Goal: Information Seeking & Learning: Check status

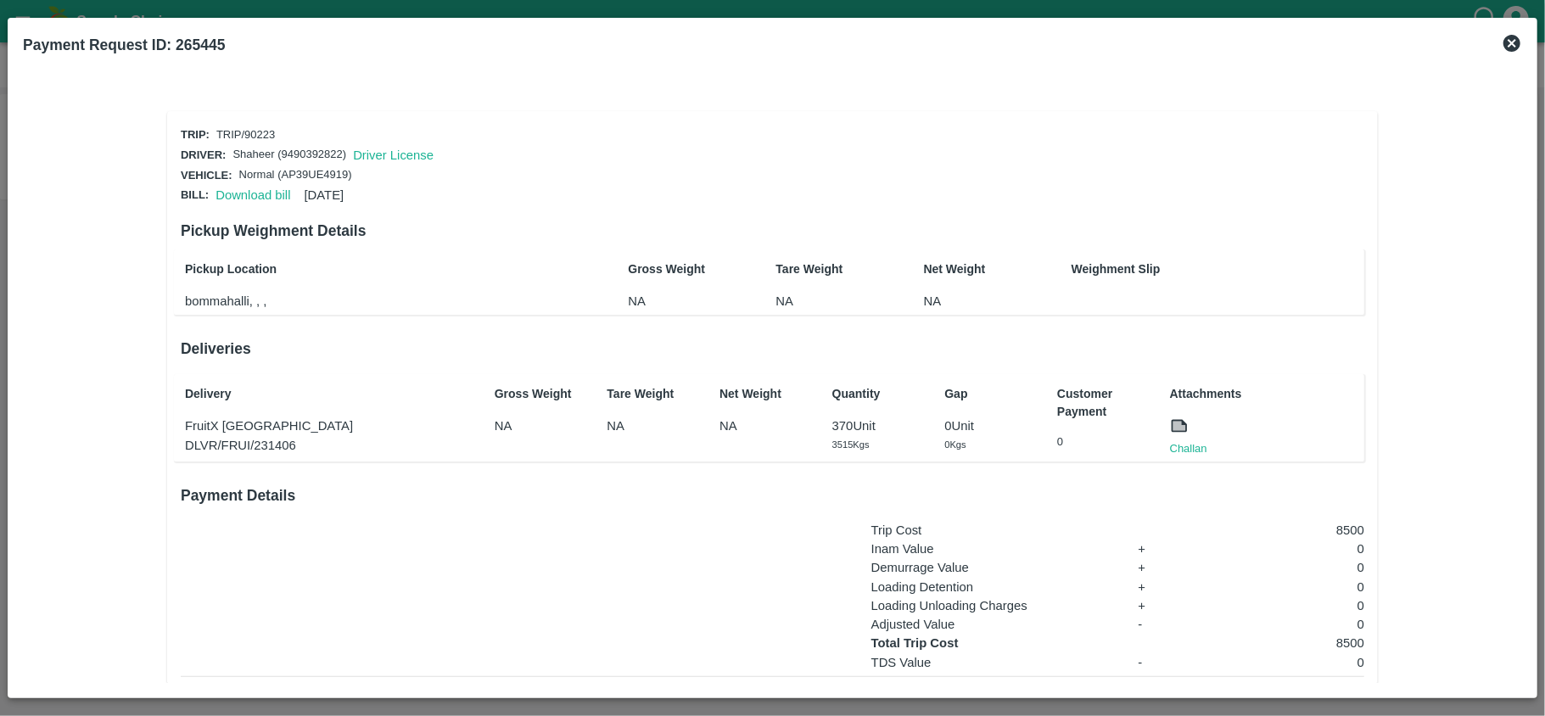
scroll to position [126, 0]
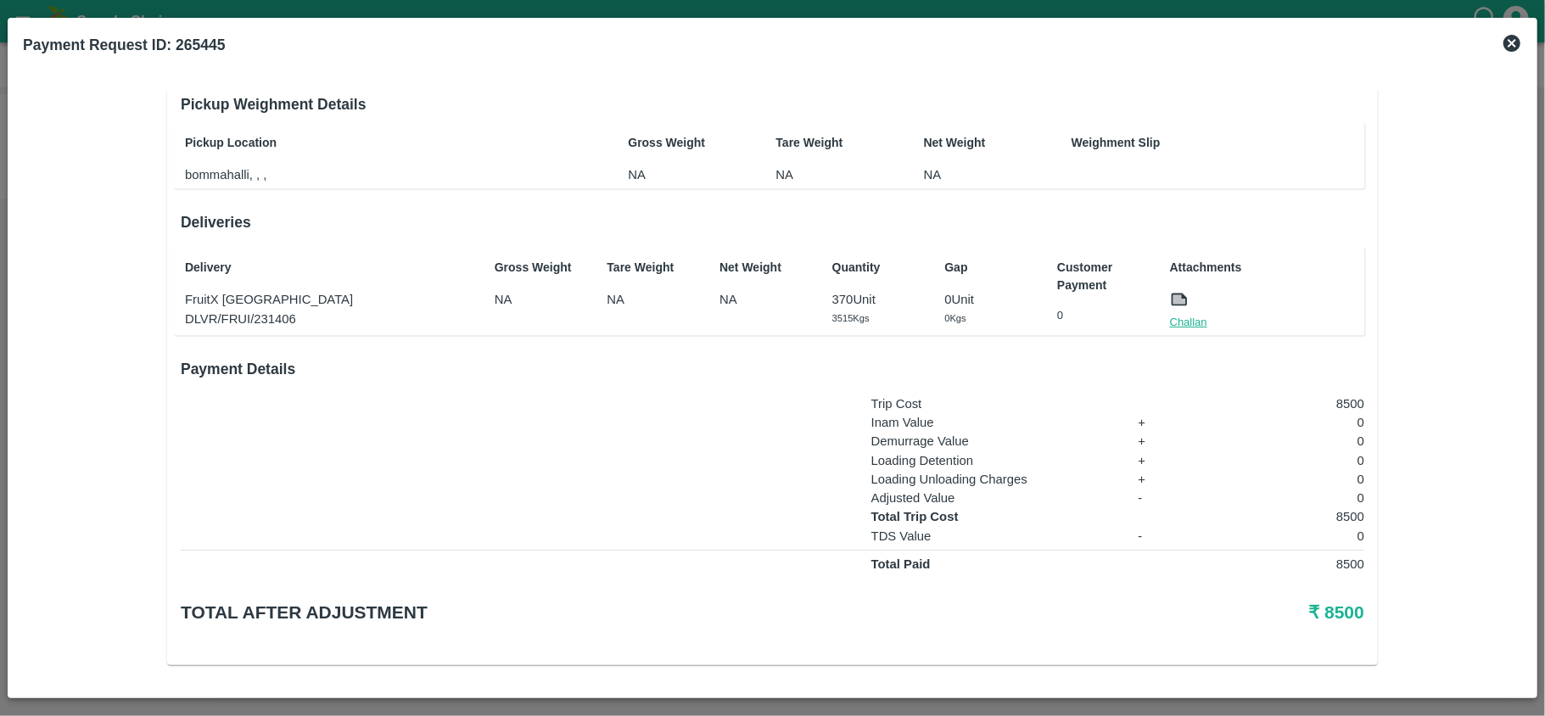
click at [1190, 321] on link "Challan" at bounding box center [1188, 322] width 37 height 17
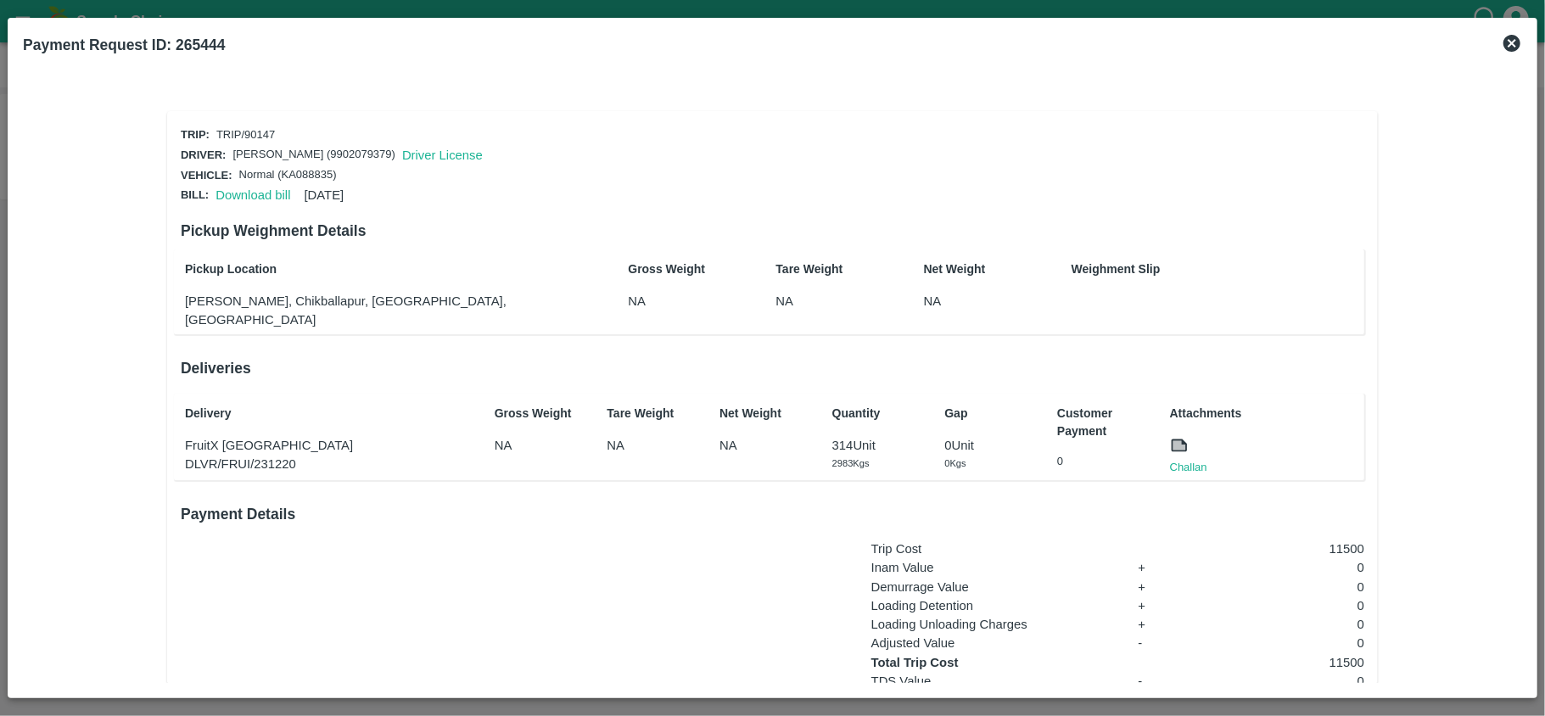
scroll to position [126, 0]
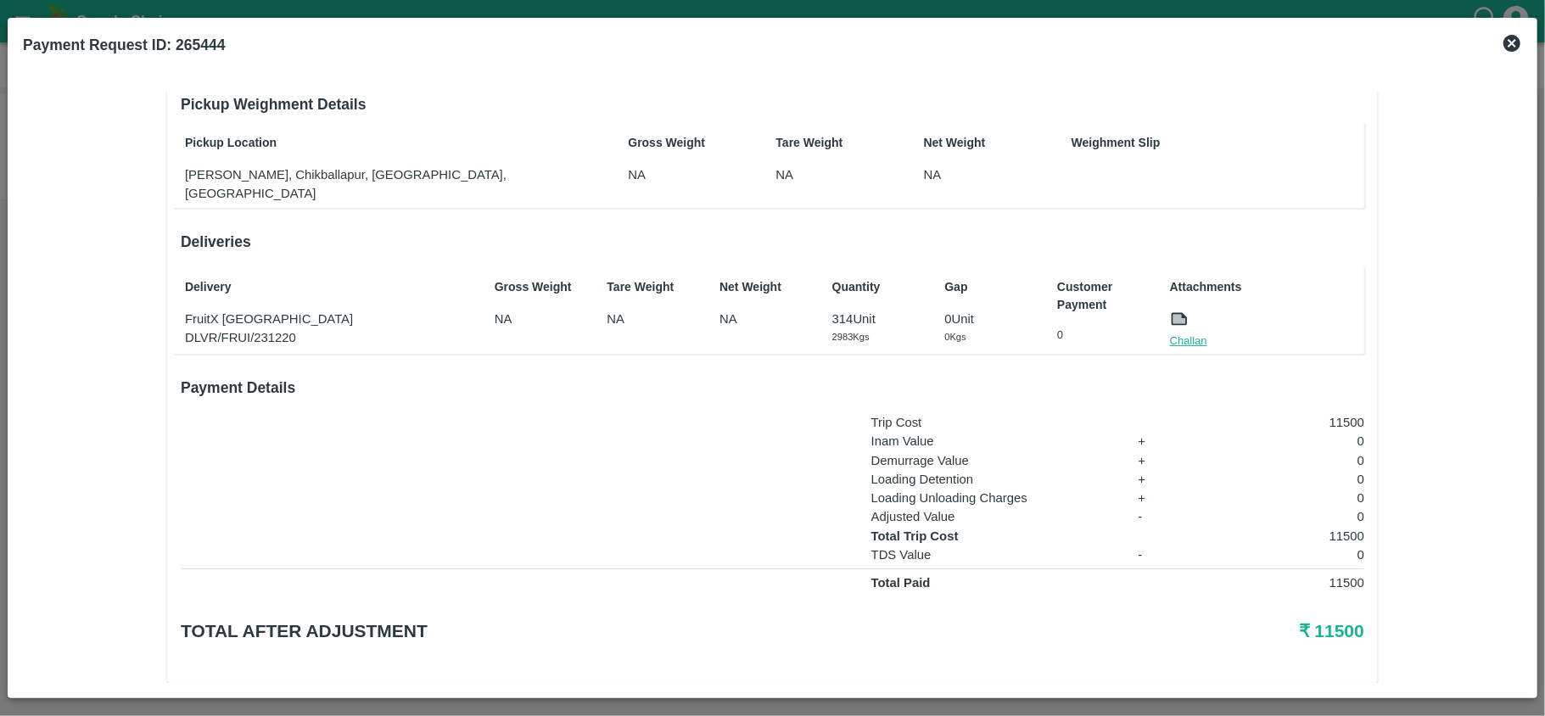
click at [1179, 333] on link "Challan" at bounding box center [1188, 341] width 37 height 17
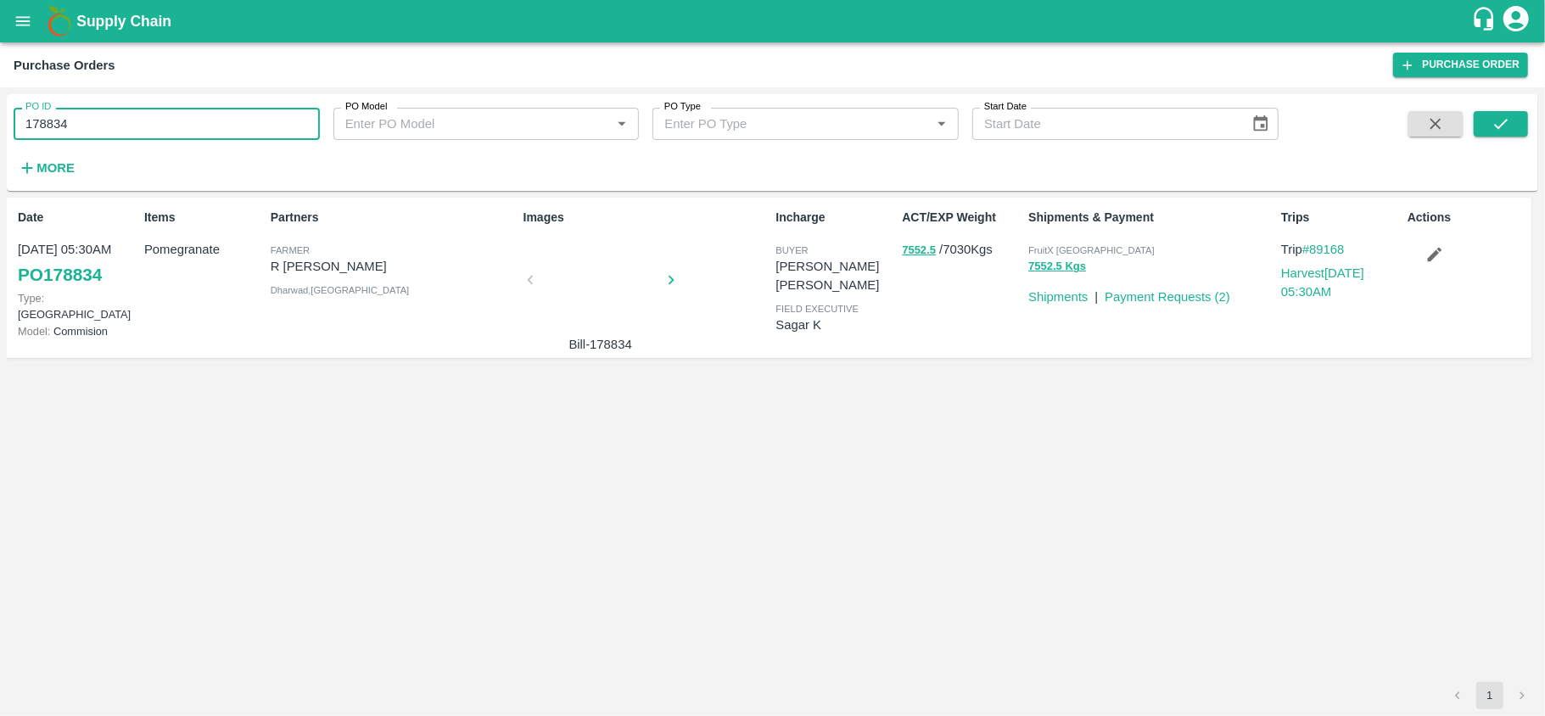
click at [151, 126] on input "178834" at bounding box center [167, 124] width 306 height 32
paste input "text"
type input "180639"
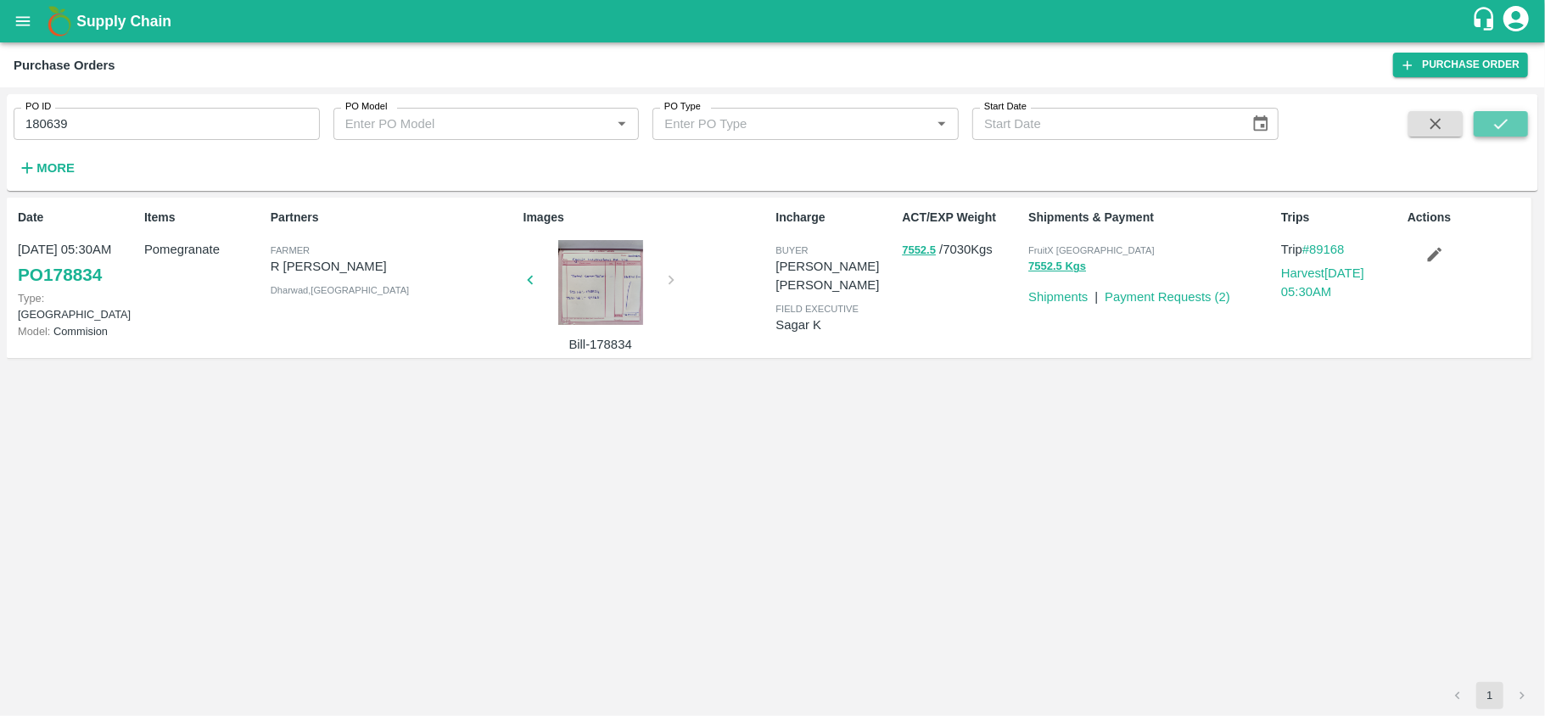
click at [1512, 121] on button "submit" at bounding box center [1501, 123] width 54 height 25
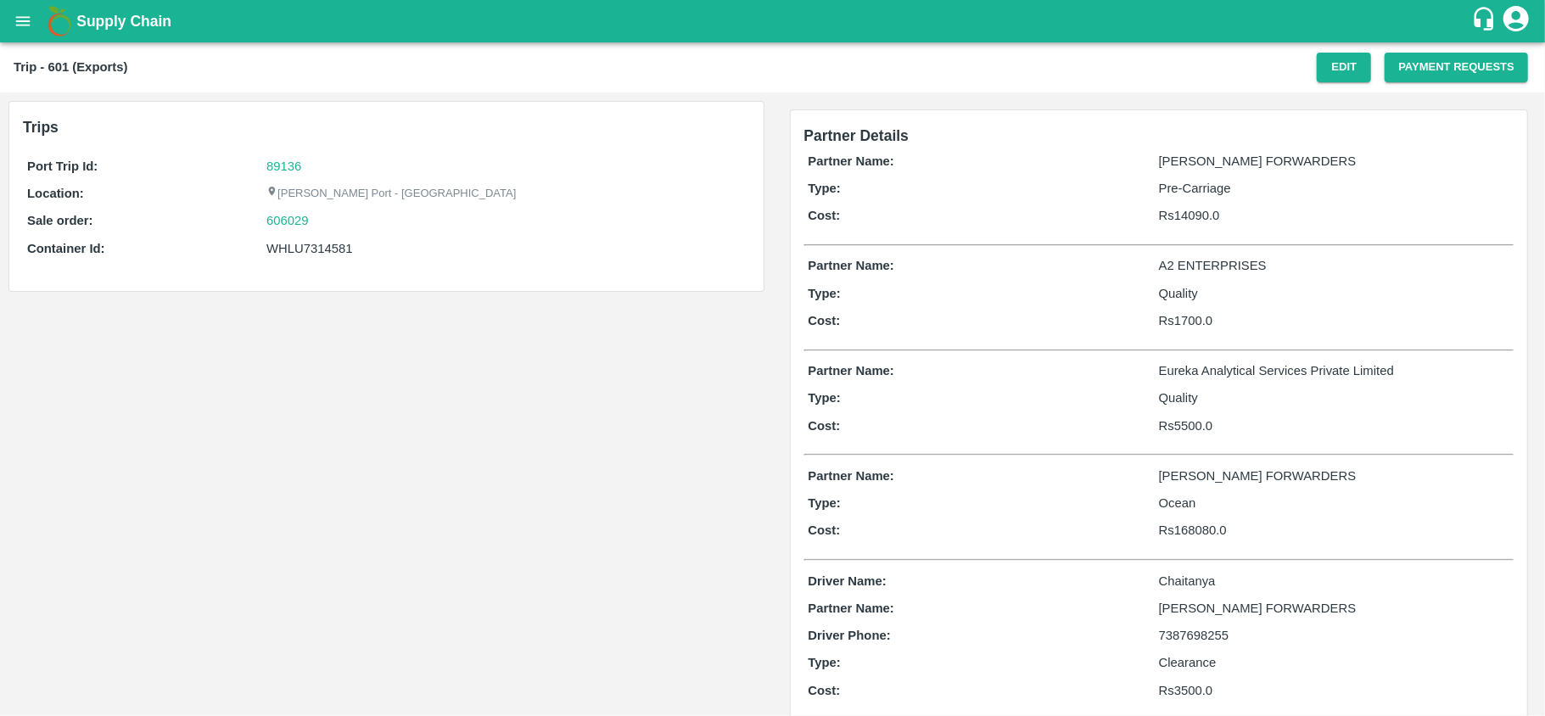
click at [336, 221] on div "606029" at bounding box center [505, 220] width 479 height 19
copy link "606029"
click at [287, 221] on link "606029" at bounding box center [287, 220] width 42 height 19
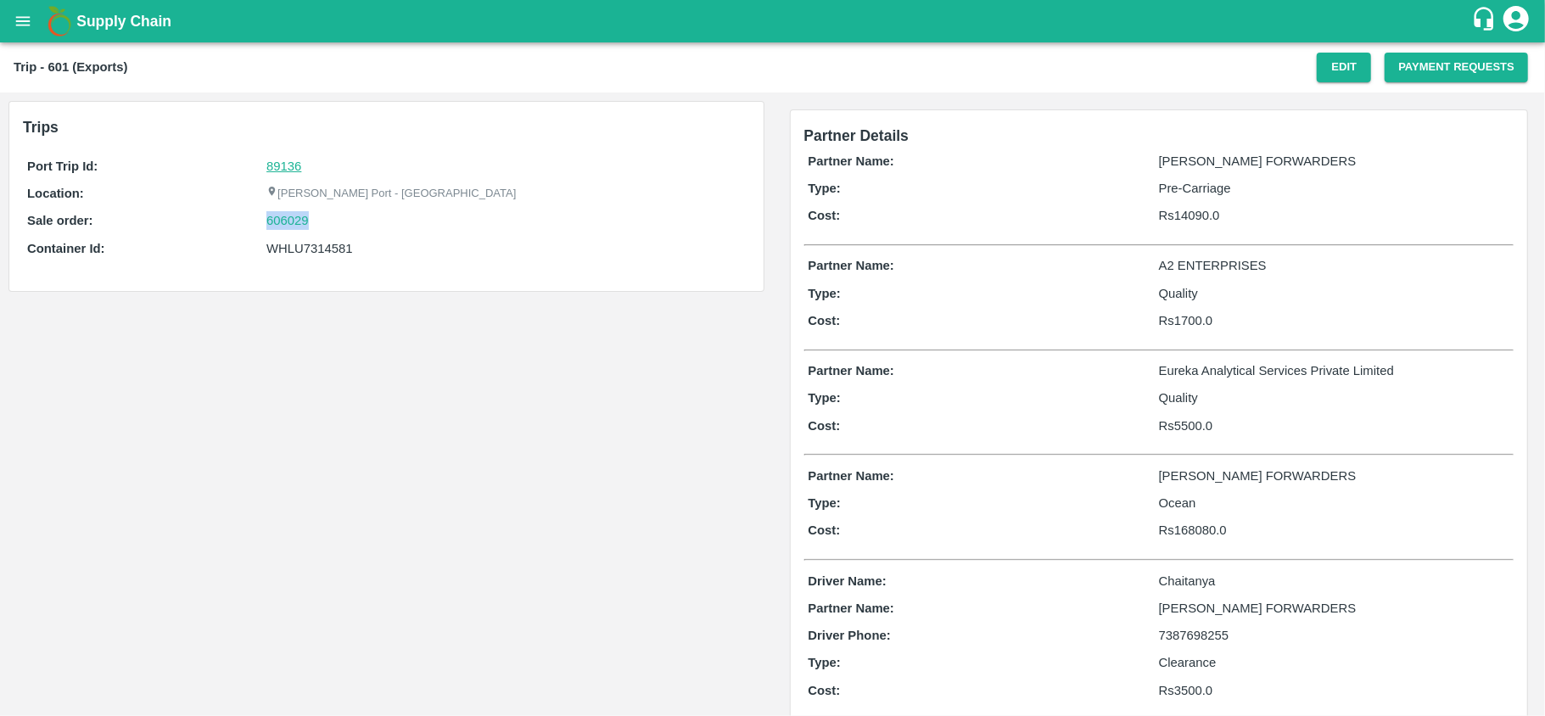
click at [292, 160] on link "89136" at bounding box center [283, 167] width 35 height 14
click at [306, 246] on div "WHLU7314581" at bounding box center [505, 248] width 479 height 19
copy div "WHLU7314581"
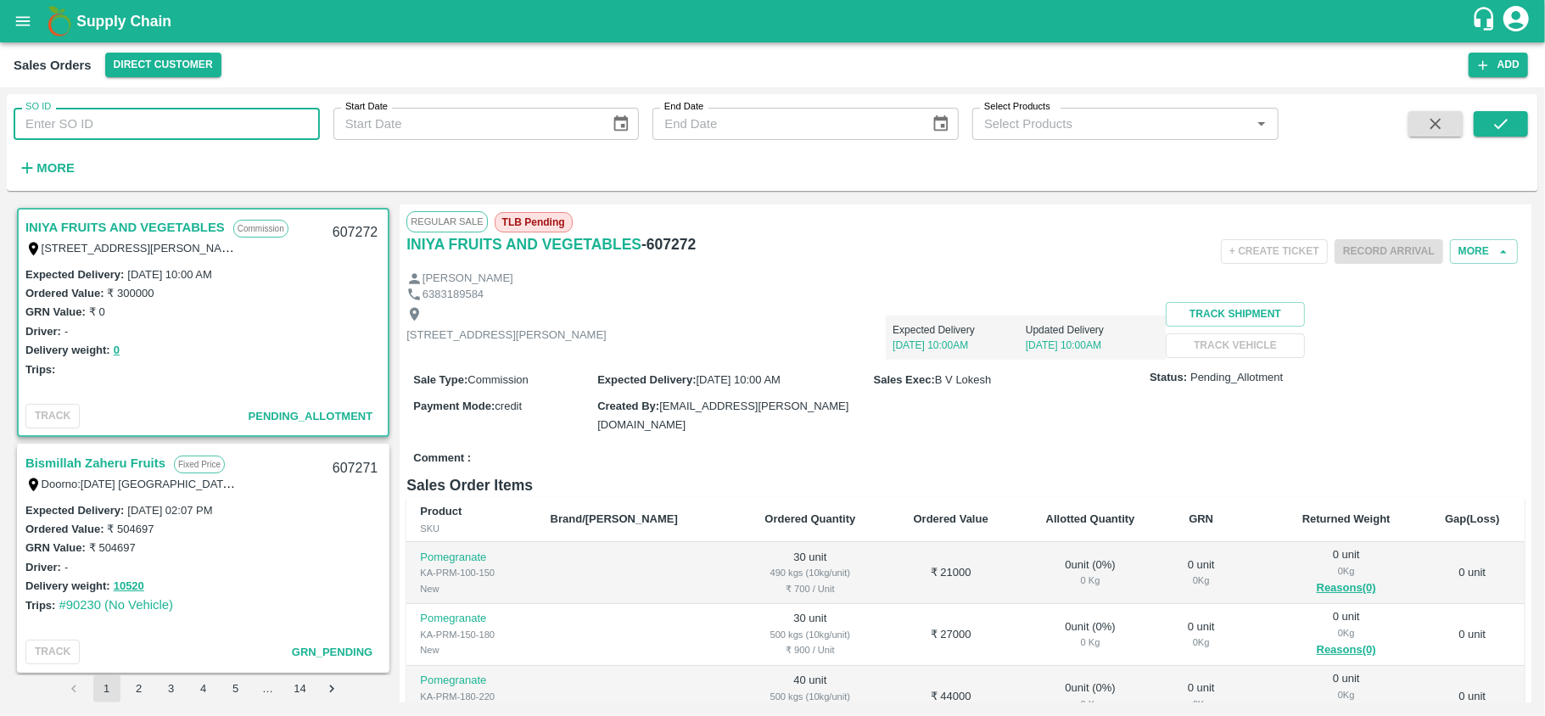
click at [103, 127] on input "SO ID" at bounding box center [167, 124] width 306 height 32
paste input "606029"
type input "606029"
click at [1512, 121] on button "submit" at bounding box center [1501, 123] width 54 height 25
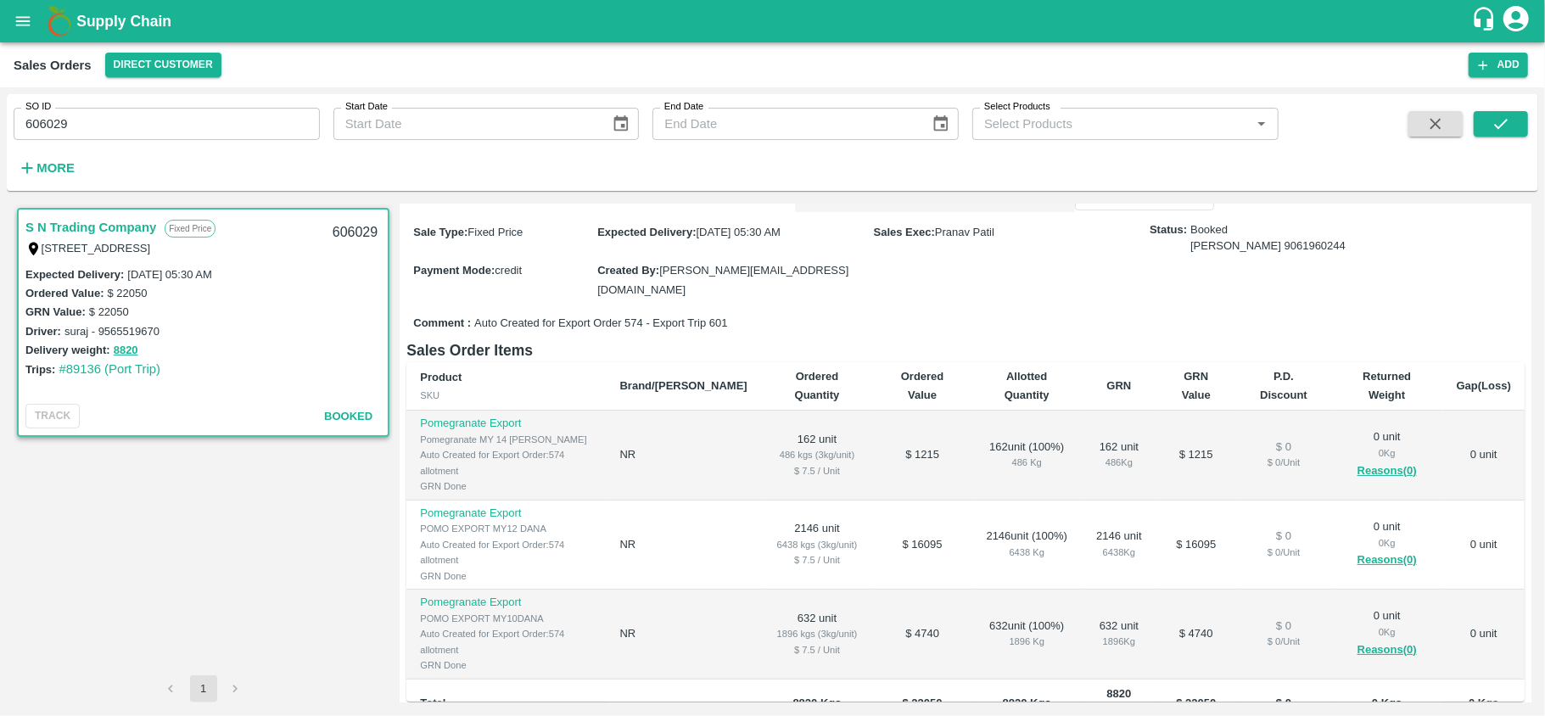
scroll to position [127, 0]
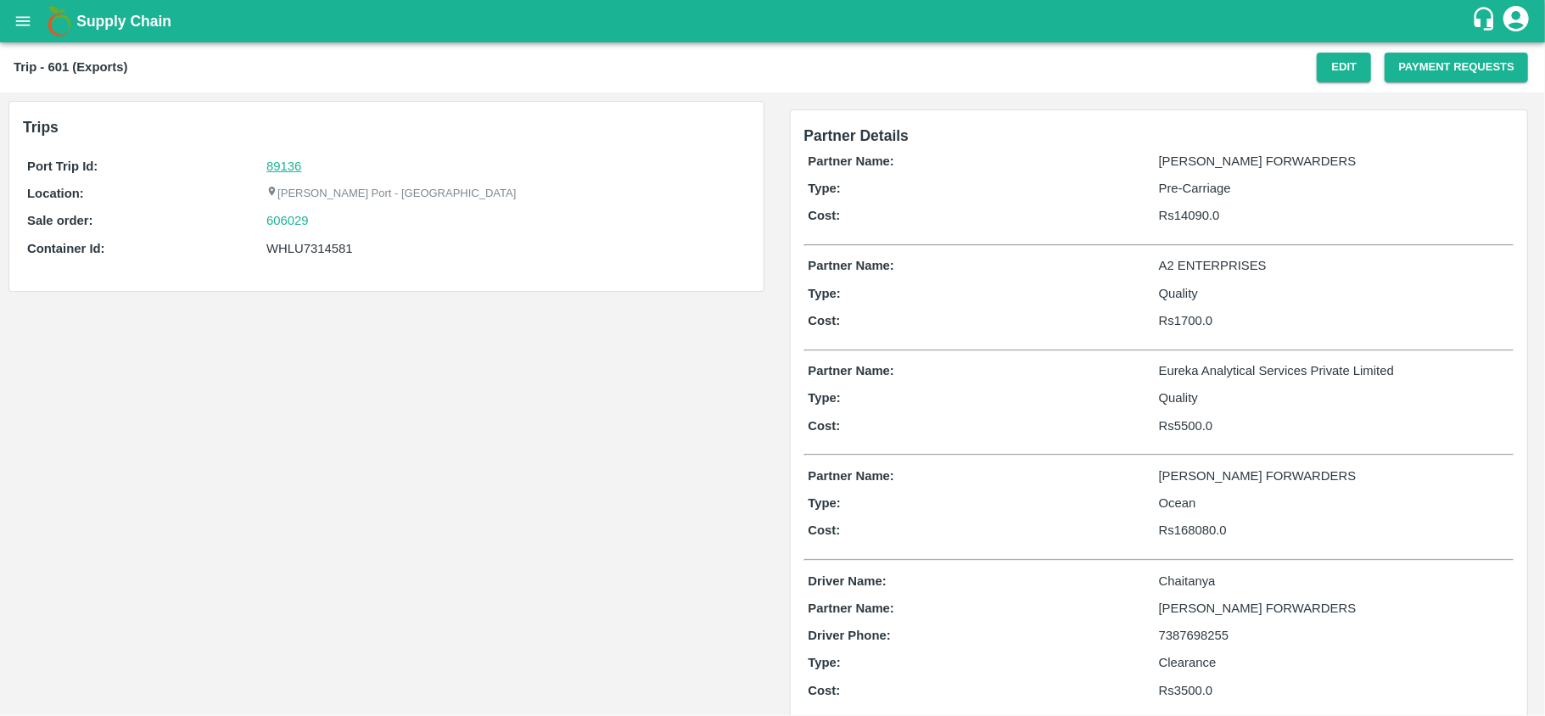
click at [272, 170] on link "89136" at bounding box center [283, 167] width 35 height 14
click at [324, 227] on div "606029" at bounding box center [505, 220] width 479 height 19
copy link "606029"
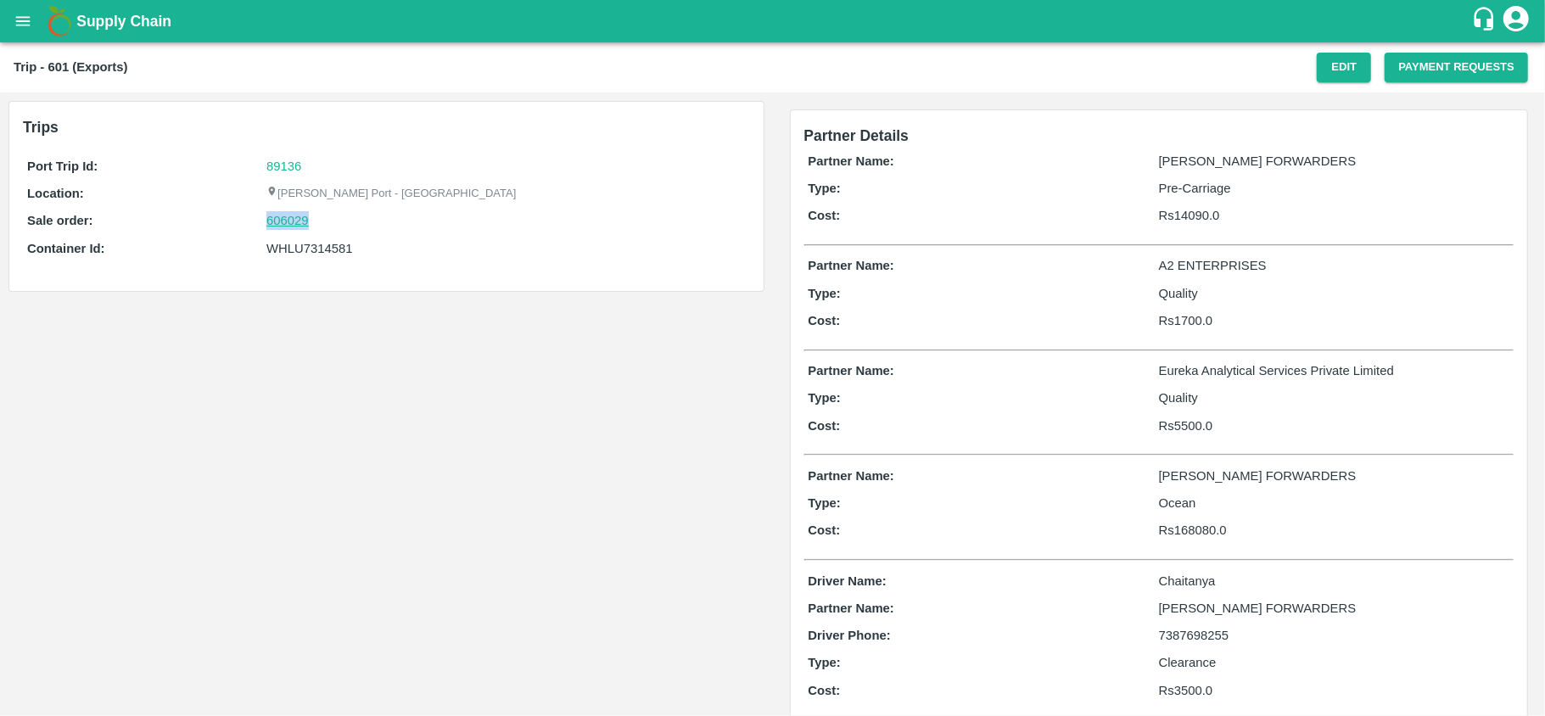
click at [285, 221] on link "606029" at bounding box center [287, 220] width 42 height 19
click at [312, 248] on div "WHLU7314581" at bounding box center [505, 248] width 479 height 19
copy div "WHLU7314581"
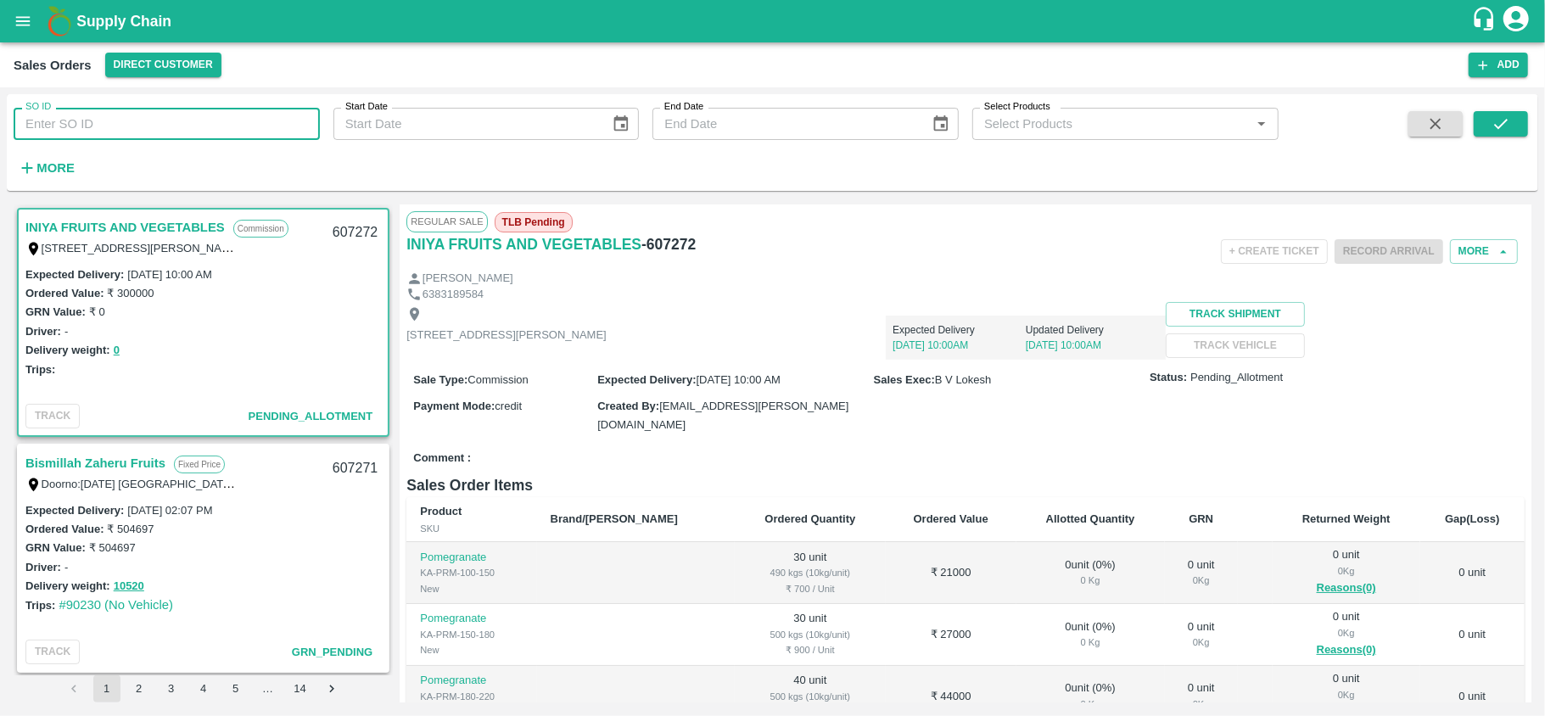
click at [143, 126] on input "SO ID" at bounding box center [167, 124] width 306 height 32
paste input "606029"
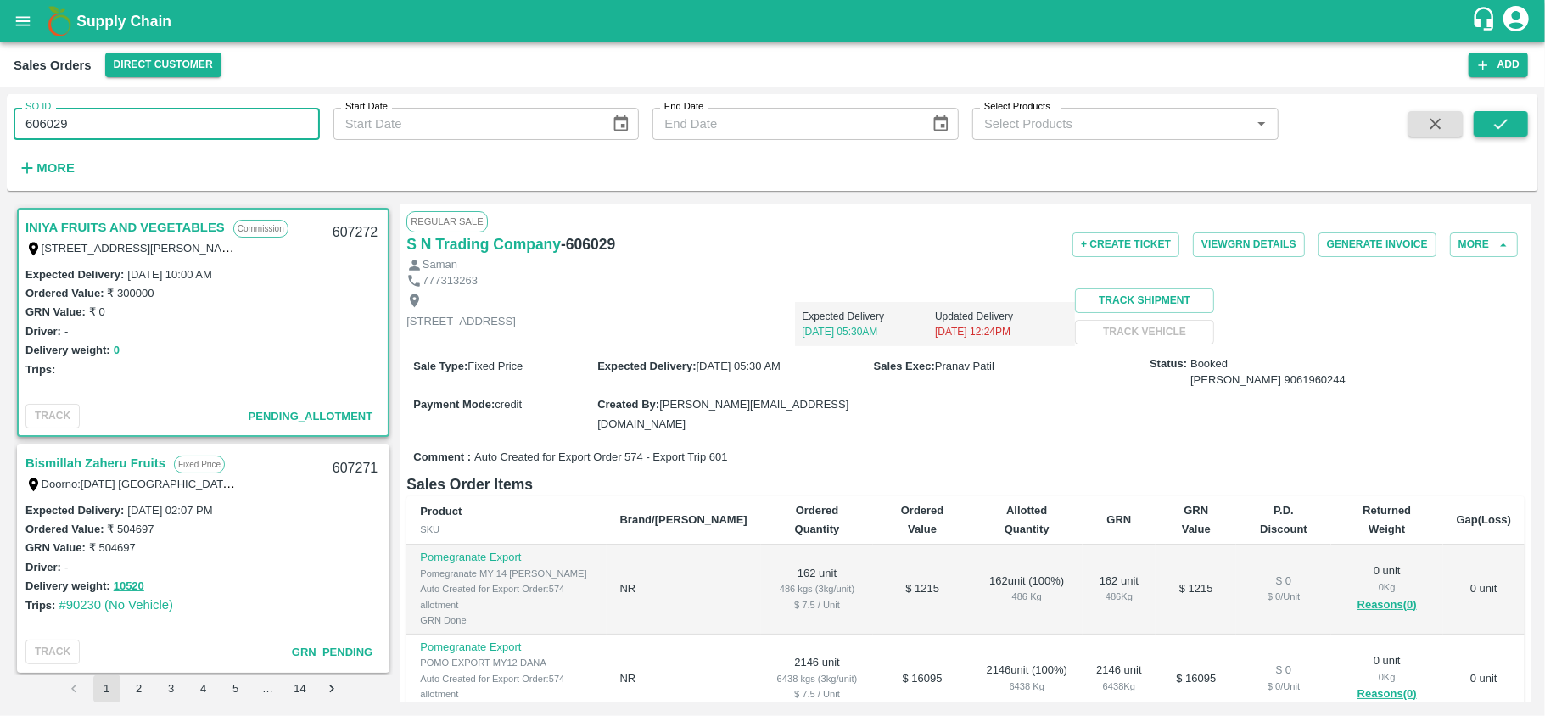
type input "606029"
click at [1500, 121] on icon "submit" at bounding box center [1501, 124] width 19 height 19
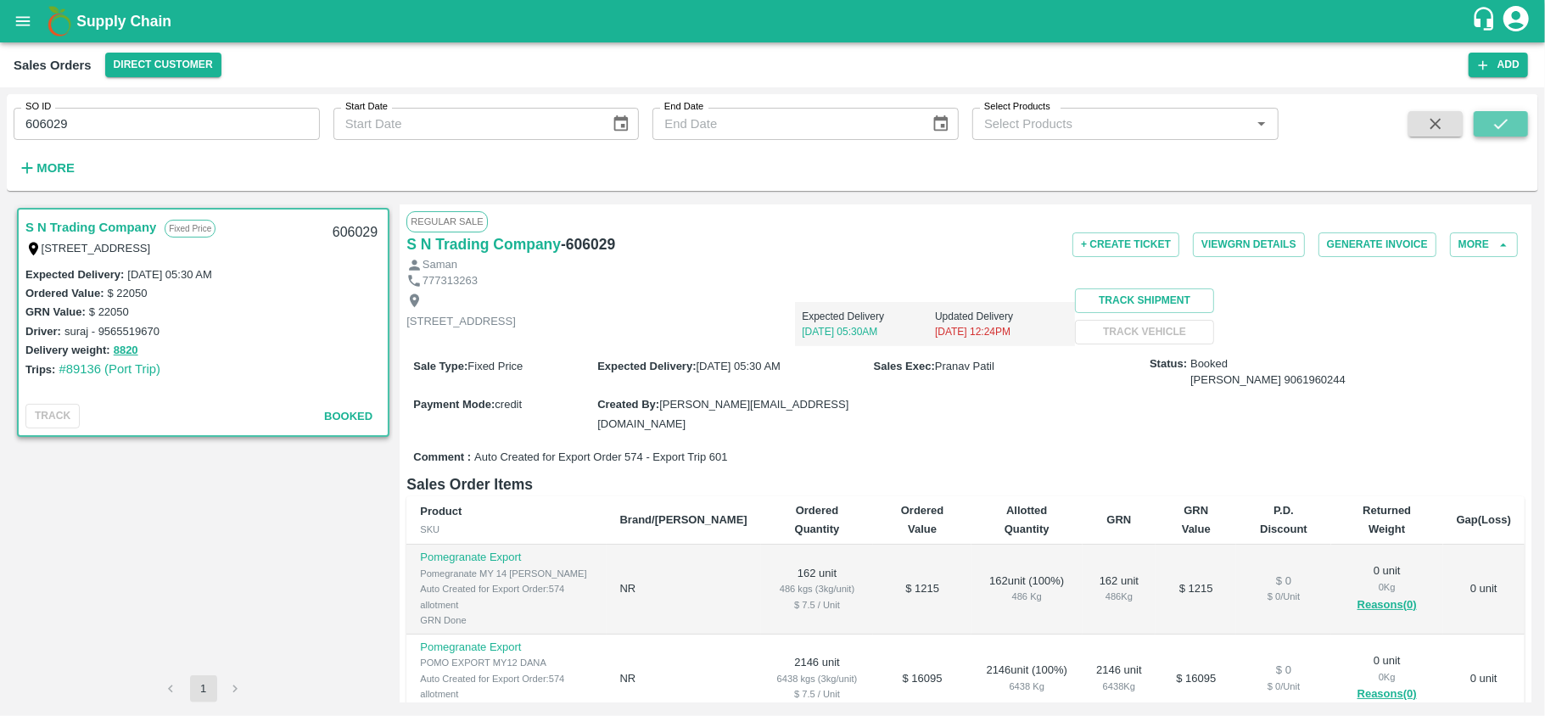
click at [1495, 111] on button "submit" at bounding box center [1501, 123] width 54 height 25
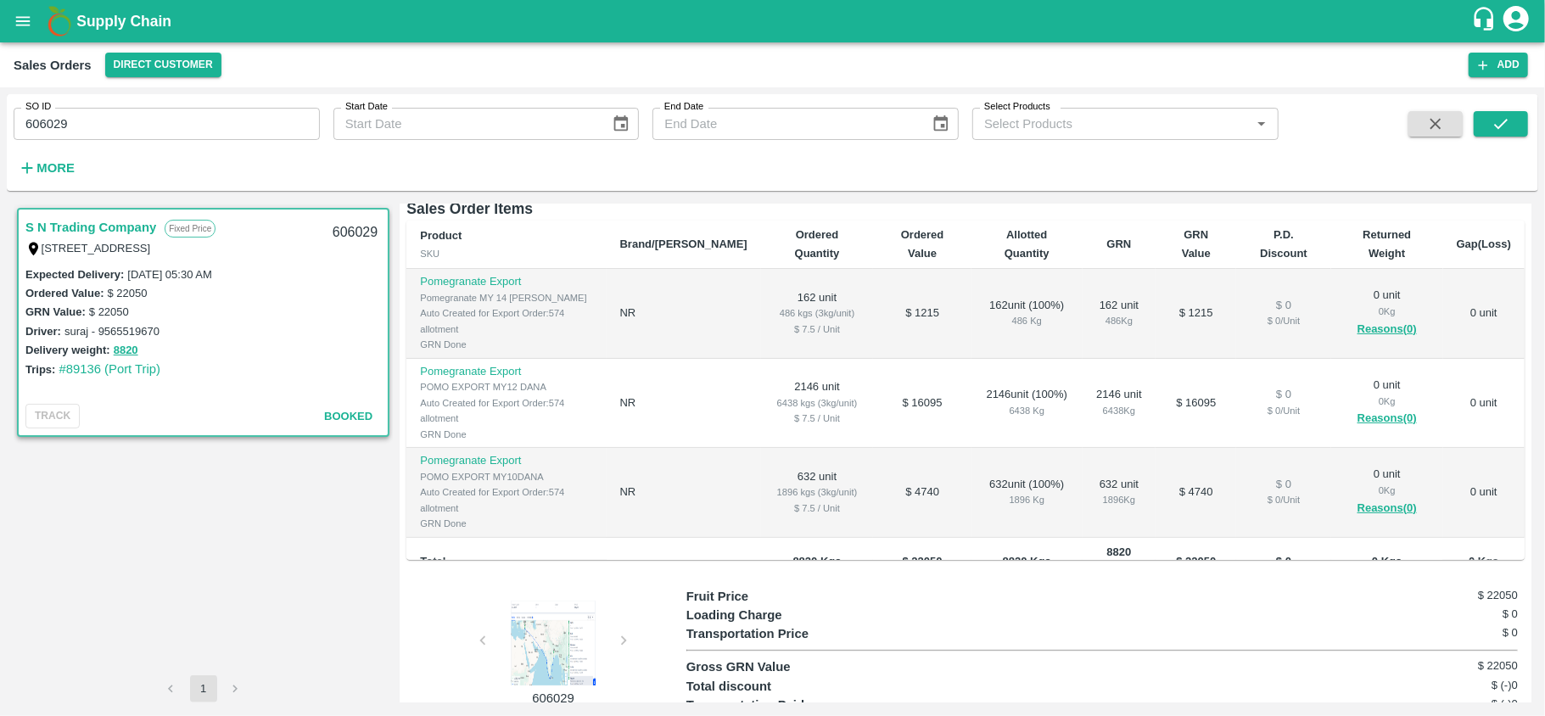
scroll to position [330, 0]
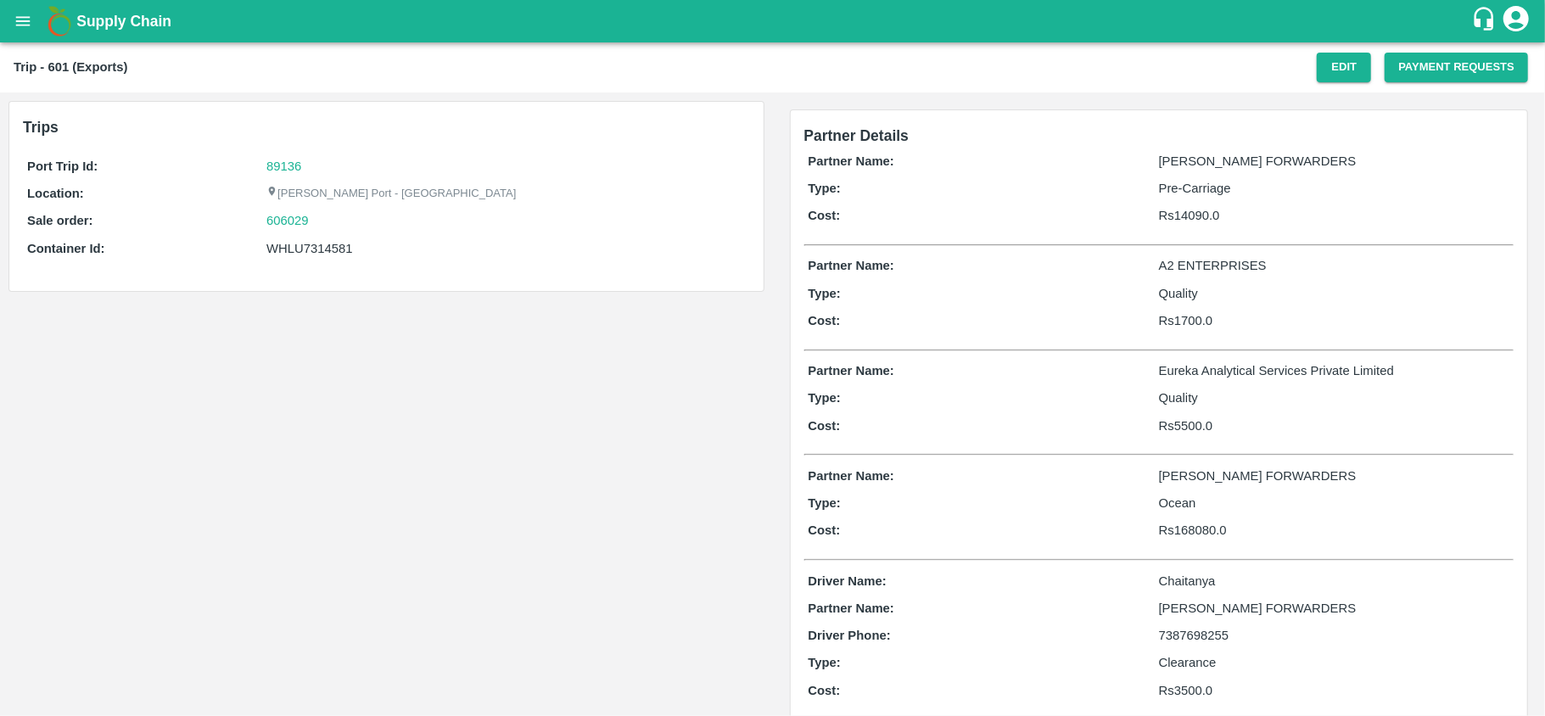
click at [305, 255] on div "WHLU7314581" at bounding box center [505, 248] width 479 height 19
copy div "WHLU7314581"
